Goal: Information Seeking & Learning: Learn about a topic

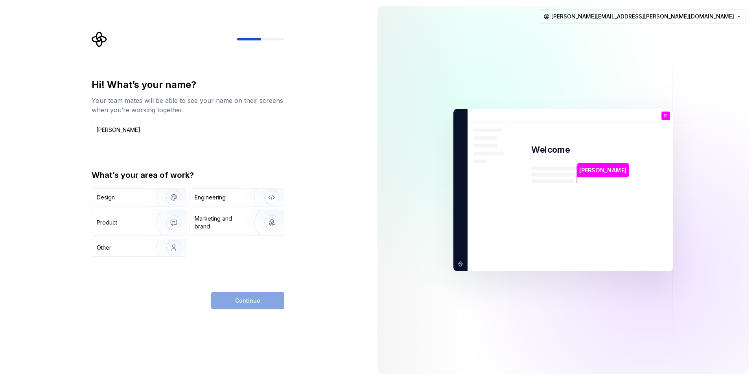
type input "[PERSON_NAME]"
click at [253, 298] on div "Continue" at bounding box center [247, 300] width 73 height 17
click at [225, 198] on div "Engineering" at bounding box center [210, 198] width 31 height 8
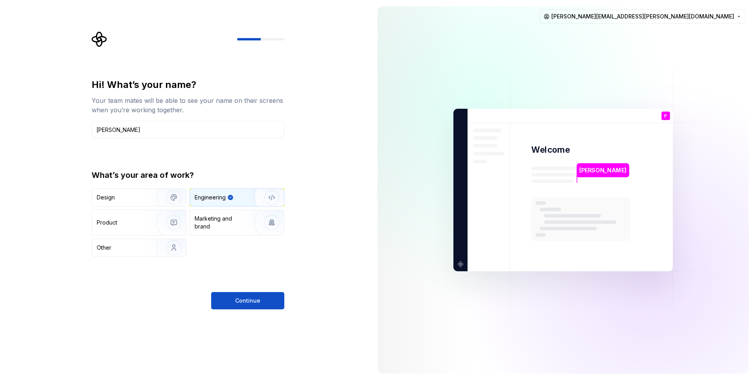
click at [254, 301] on span "Continue" at bounding box center [247, 301] width 25 height 8
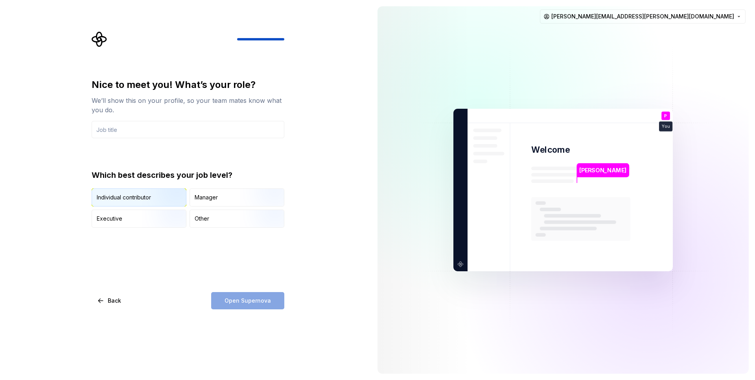
click at [156, 197] on img "button" at bounding box center [167, 207] width 50 height 53
click at [250, 300] on div "Open Supernova" at bounding box center [247, 300] width 73 height 17
click at [119, 127] on input "text" at bounding box center [188, 129] width 193 height 17
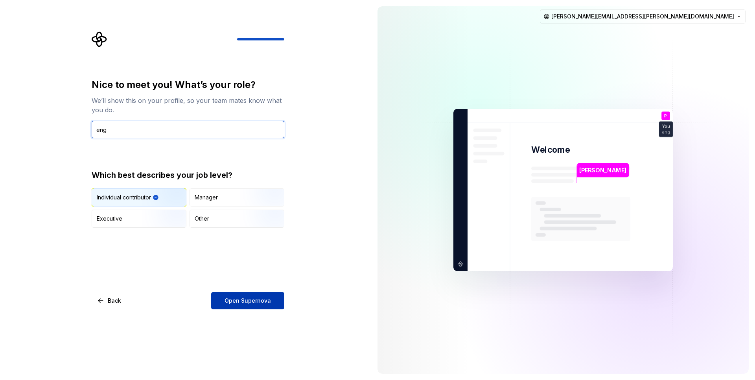
type input "eng"
click at [249, 303] on span "Open Supernova" at bounding box center [247, 301] width 46 height 8
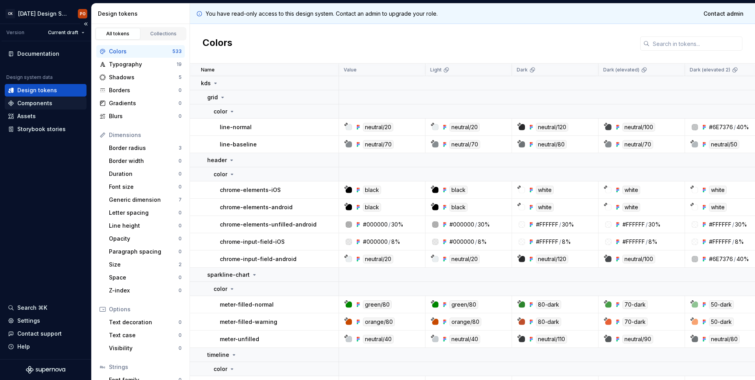
click at [28, 102] on div "Components" at bounding box center [34, 103] width 35 height 8
